Goal: Contribute content

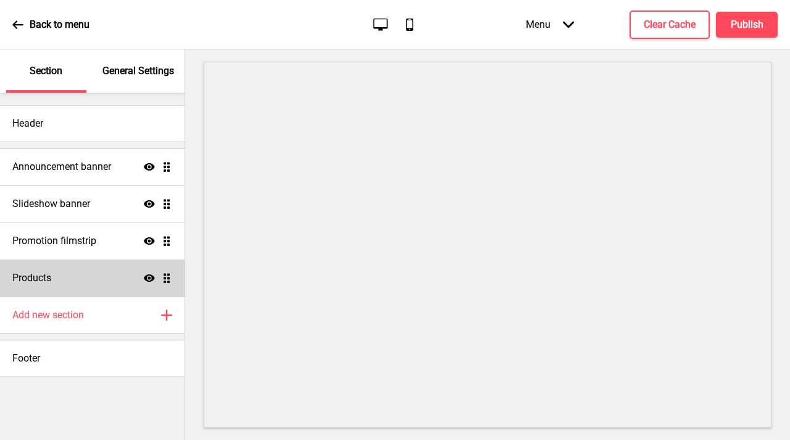
click at [36, 278] on h4 "Products" at bounding box center [31, 278] width 39 height 14
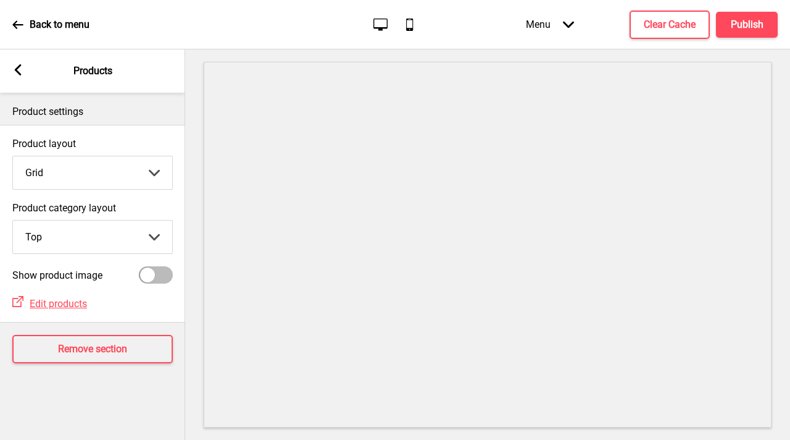
click at [154, 278] on div at bounding box center [147, 274] width 15 height 15
checkbox input "true"
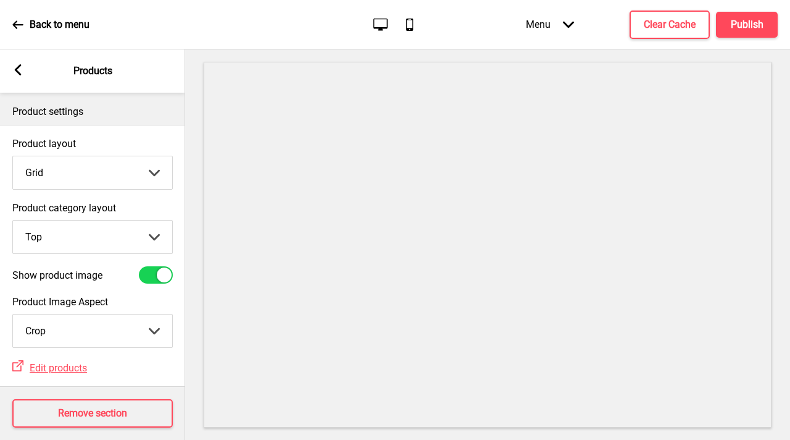
click at [62, 174] on select "Grid List" at bounding box center [92, 172] width 159 height 33
click at [13, 156] on select "Grid List" at bounding box center [92, 172] width 159 height 33
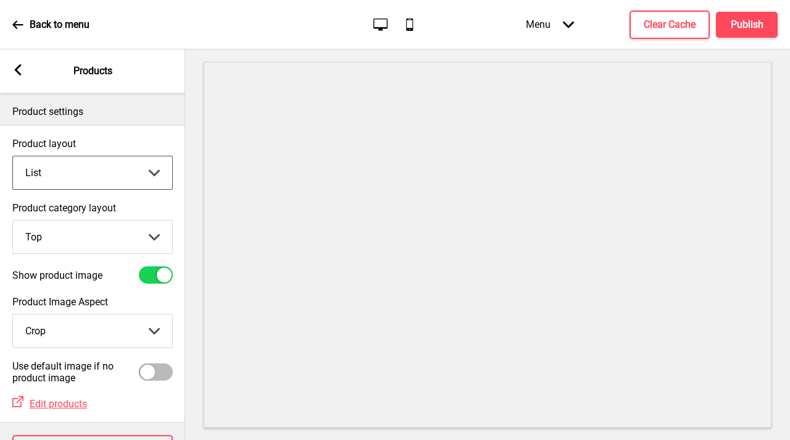
click at [77, 179] on select "Grid List" at bounding box center [92, 172] width 159 height 33
select select "grid"
click at [13, 156] on select "Grid List" at bounding box center [92, 172] width 159 height 33
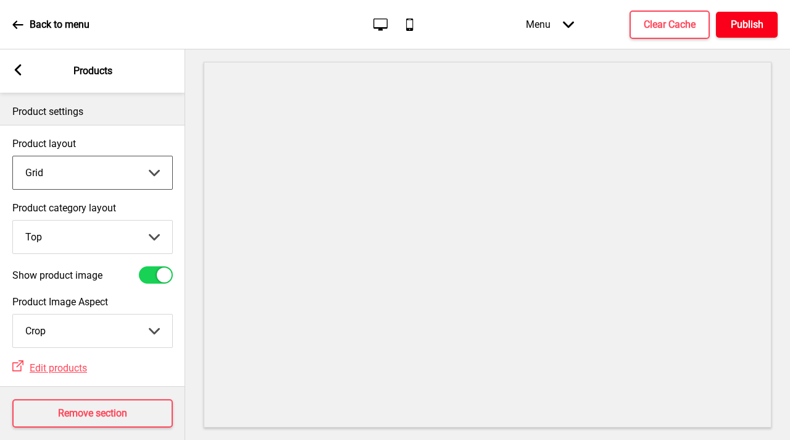
click at [750, 18] on h4 "Publish" at bounding box center [747, 25] width 33 height 14
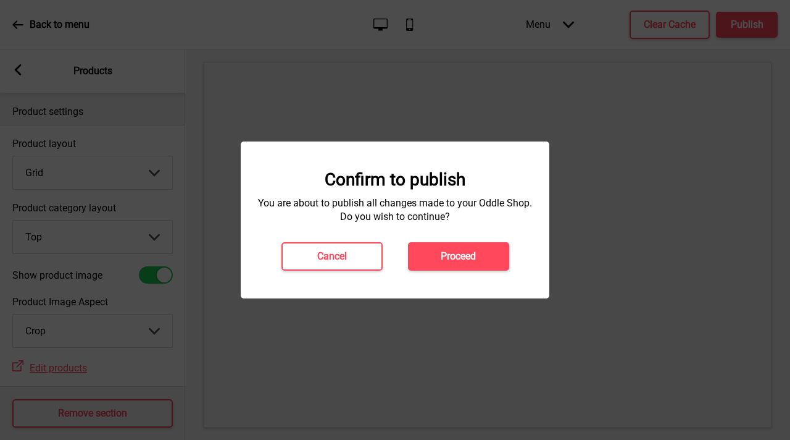
click at [448, 272] on div "Confirm to publish You are about to publish all changes made to your Oddle Shop…" at bounding box center [395, 219] width 309 height 157
click at [448, 267] on button "Proceed" at bounding box center [458, 256] width 101 height 28
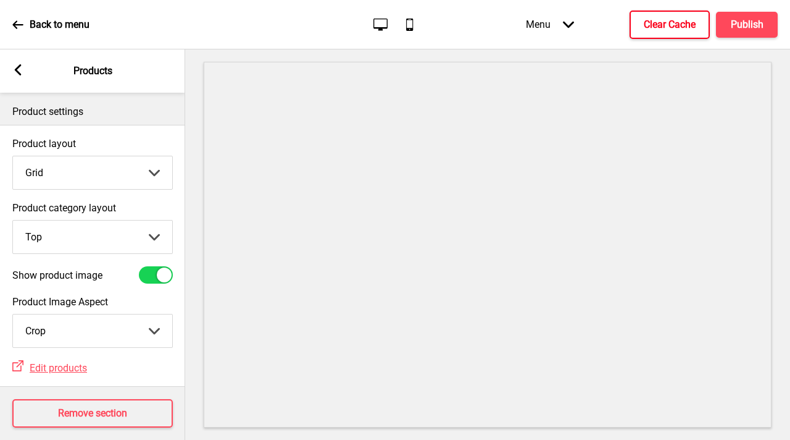
click at [647, 30] on h4 "Clear Cache" at bounding box center [670, 25] width 52 height 14
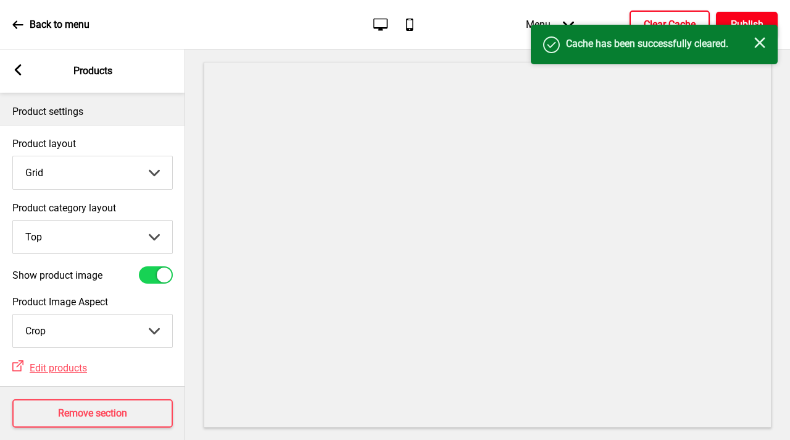
click at [740, 15] on button "Publish" at bounding box center [747, 25] width 62 height 26
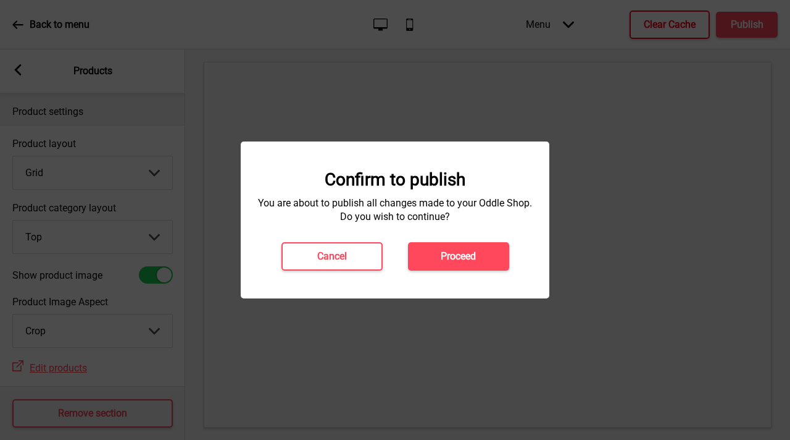
click at [427, 251] on button "Proceed" at bounding box center [458, 256] width 101 height 28
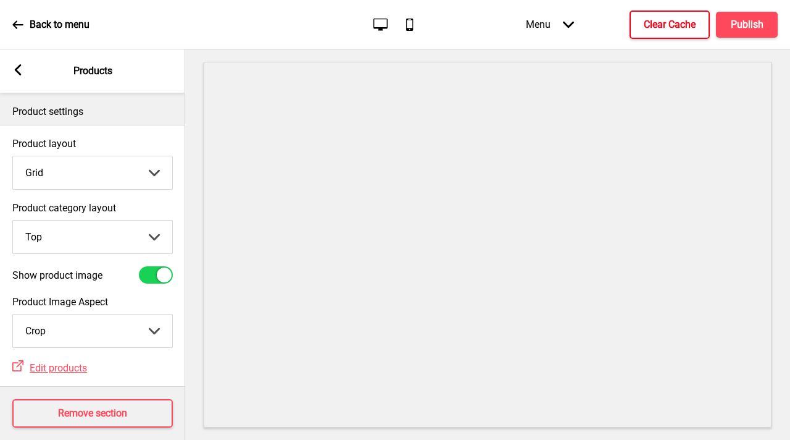
click at [9, 72] on div "Arrow left Products" at bounding box center [92, 70] width 185 height 43
click at [16, 71] on g at bounding box center [17, 69] width 11 height 11
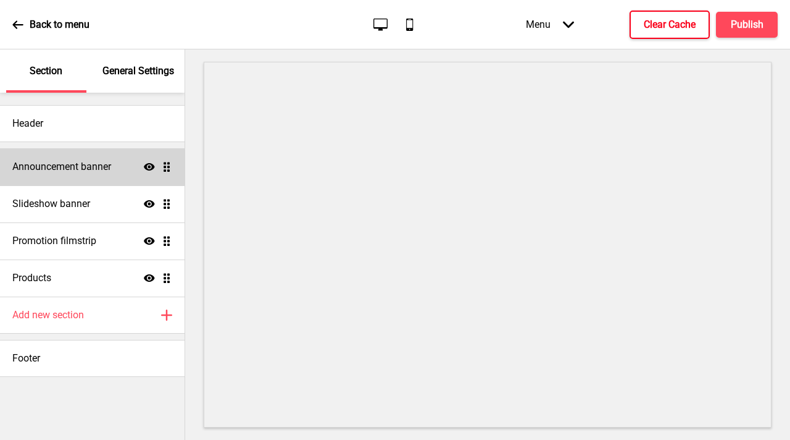
click at [98, 171] on h4 "Announcement banner" at bounding box center [61, 167] width 99 height 14
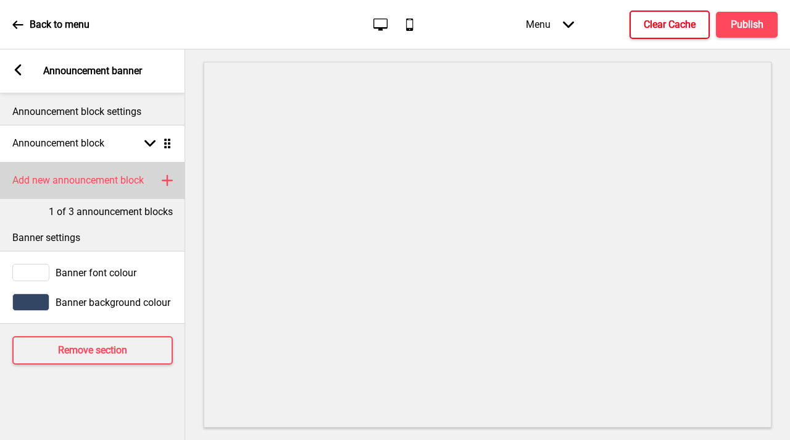
click at [128, 182] on h4 "Add new announcement block" at bounding box center [78, 181] width 132 height 14
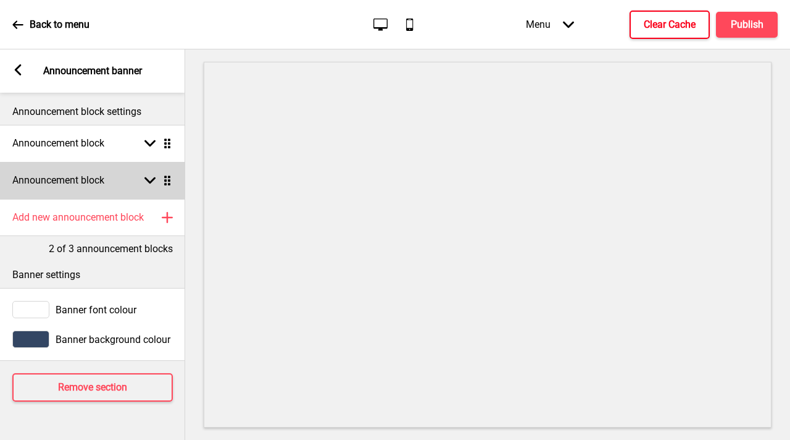
click at [130, 178] on div "Announcement block Arrow down Drag" at bounding box center [92, 180] width 185 height 37
